Goal: Use online tool/utility: Utilize a website feature to perform a specific function

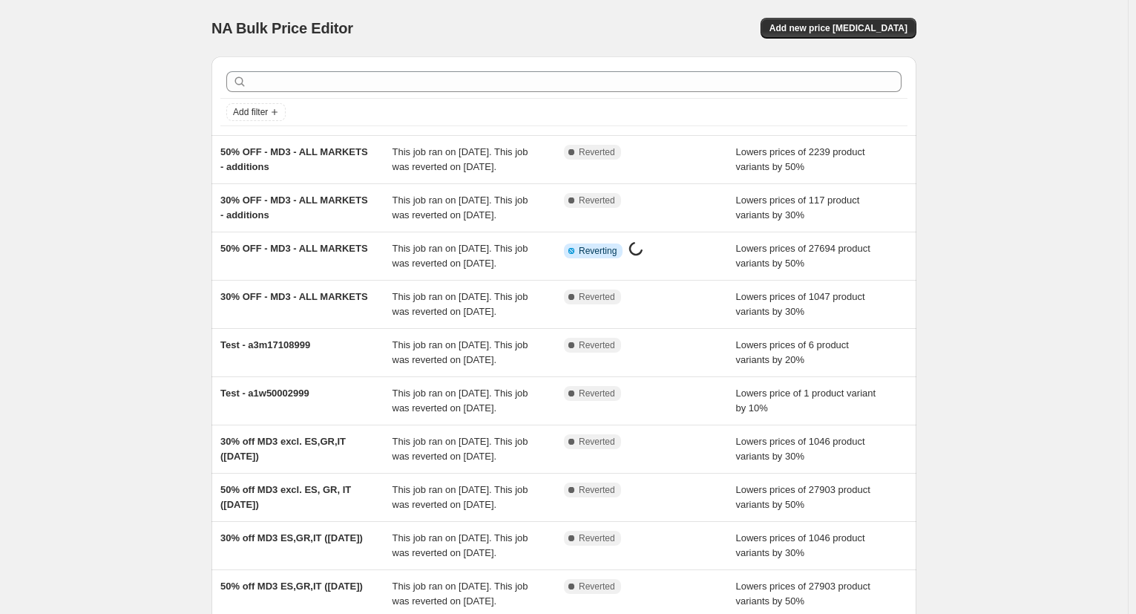
click at [128, 152] on div "NA Bulk Price Editor. This page is ready NA Bulk Price Editor Add new price [ME…" at bounding box center [564, 382] width 1128 height 765
